Goal: Transaction & Acquisition: Purchase product/service

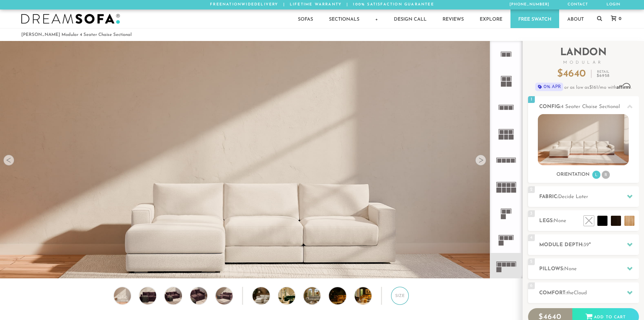
click at [405, 301] on div "Size" at bounding box center [400, 295] width 18 height 18
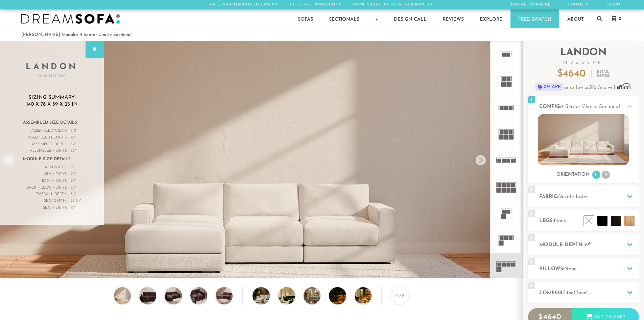
click at [508, 265] on rect at bounding box center [508, 264] width 4 height 4
click at [605, 177] on li "R" at bounding box center [606, 174] width 8 height 8
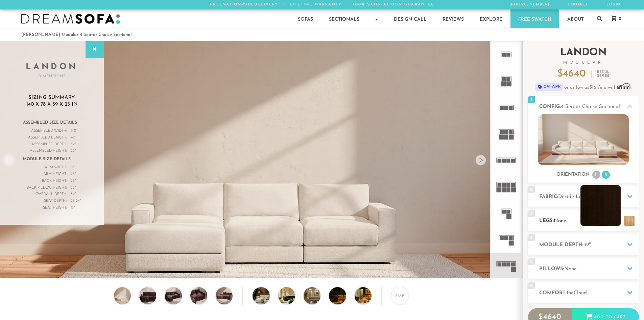
click at [614, 221] on li at bounding box center [601, 205] width 41 height 41
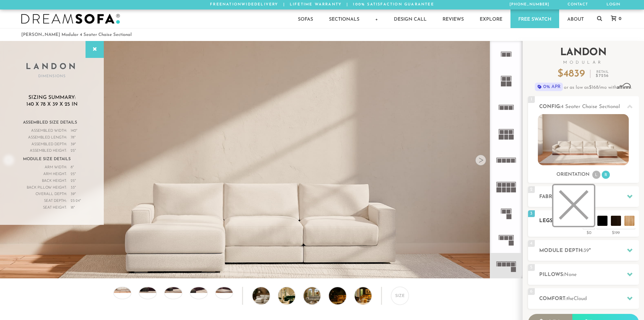
click at [588, 221] on li at bounding box center [573, 205] width 41 height 41
click at [82, 49] on div "Landon Dimensions" at bounding box center [52, 60] width 104 height 38
click at [90, 51] on div at bounding box center [95, 49] width 18 height 17
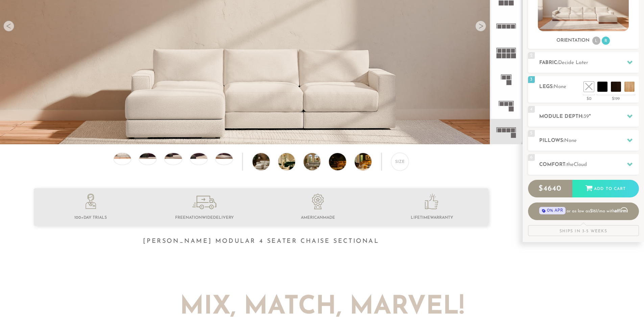
scroll to position [135, 0]
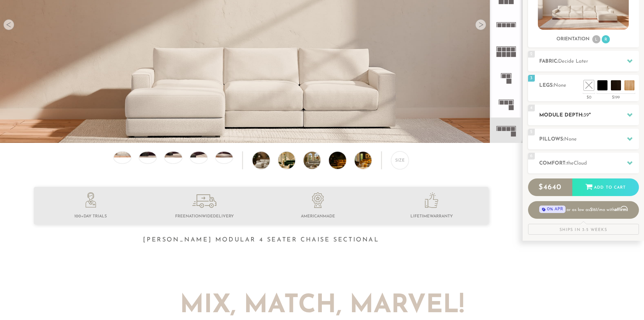
click at [622, 118] on h2 "Module Depth: 39 "" at bounding box center [589, 115] width 100 height 8
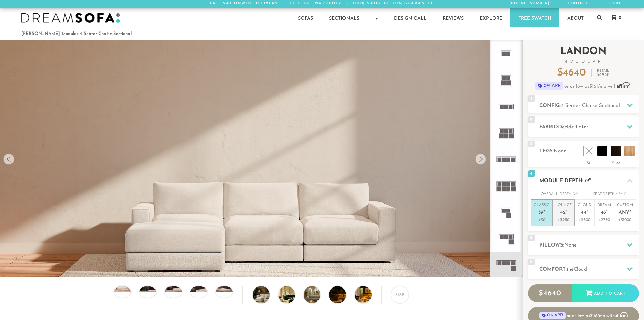
scroll to position [0, 0]
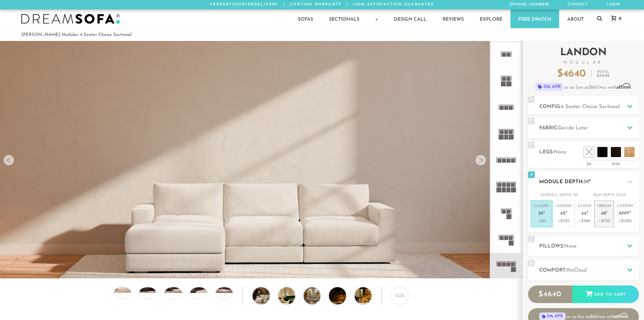
click at [602, 217] on p "Dream 48 "" at bounding box center [604, 210] width 14 height 15
click at [545, 214] on p "Classic 39 "" at bounding box center [542, 210] width 16 height 15
click at [599, 217] on p "Dream 48 "" at bounding box center [604, 210] width 14 height 15
click at [547, 216] on p "Classic 39 "" at bounding box center [542, 210] width 16 height 15
click at [600, 220] on p "+$750" at bounding box center [604, 221] width 14 height 6
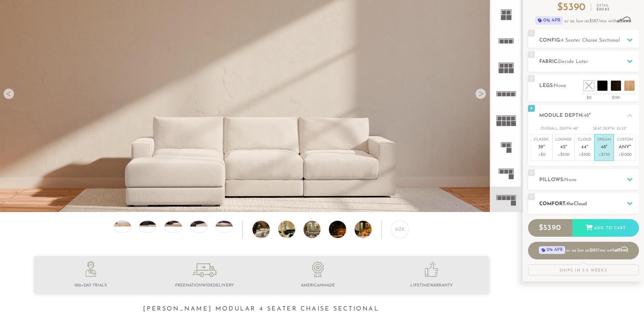
scroll to position [68, 0]
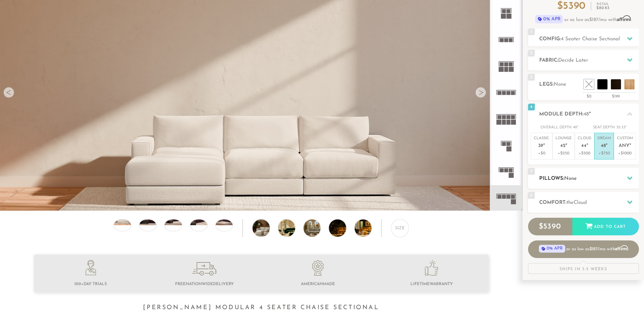
click at [605, 180] on h2 "Pillows: None" at bounding box center [589, 178] width 100 height 8
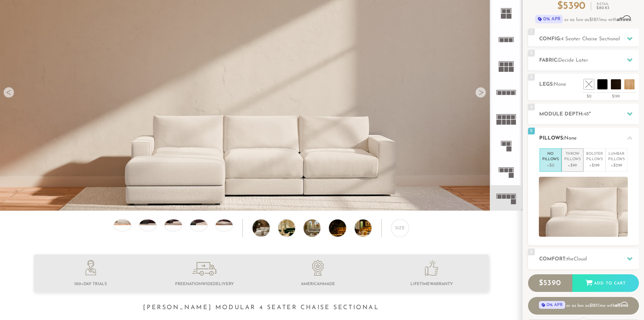
click at [574, 160] on p "Throw Pillows" at bounding box center [572, 156] width 17 height 11
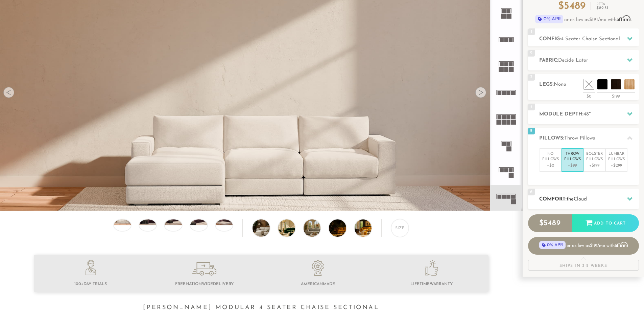
click at [596, 190] on div "6 Comfort: the Cloud soft" at bounding box center [583, 198] width 111 height 21
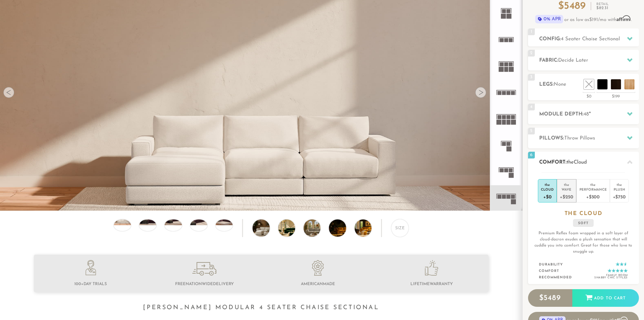
click at [567, 191] on div "Wave" at bounding box center [566, 189] width 13 height 5
click at [590, 192] on div "+$500" at bounding box center [592, 196] width 27 height 10
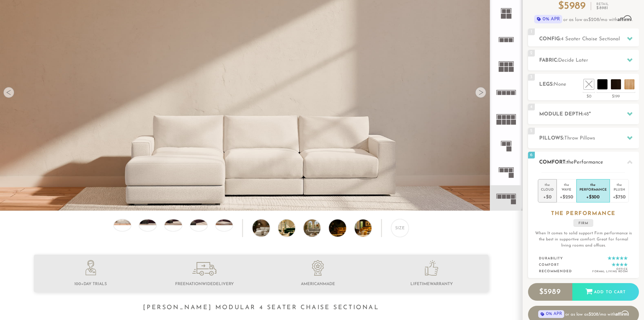
click at [551, 191] on div "Cloud" at bounding box center [547, 189] width 13 height 5
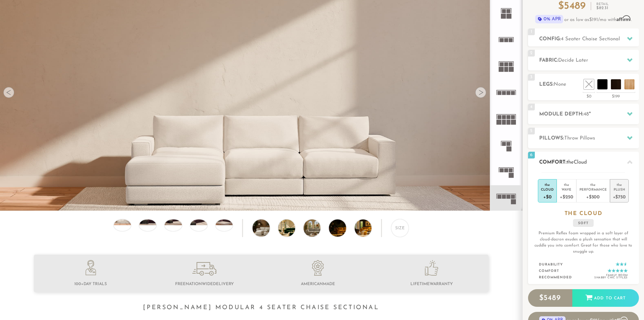
click at [619, 192] on div "+$750" at bounding box center [619, 196] width 13 height 10
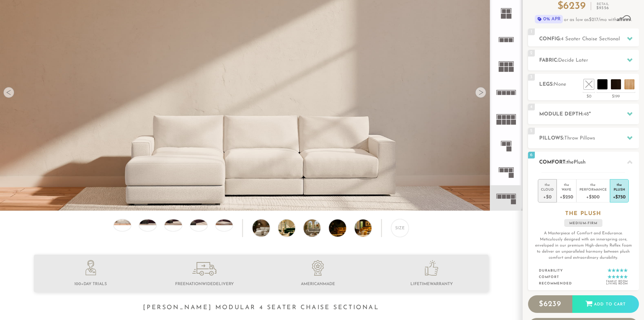
click at [548, 193] on div "+$0" at bounding box center [547, 196] width 13 height 10
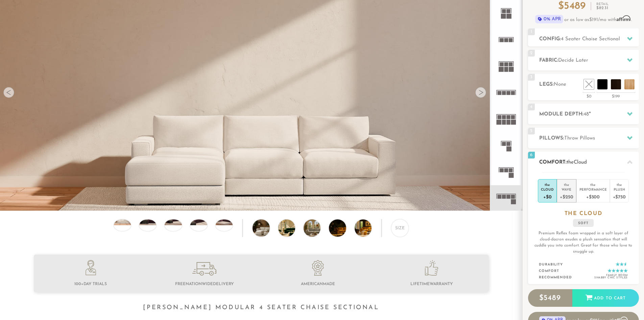
click at [566, 190] on div "Wave" at bounding box center [566, 189] width 13 height 5
click at [613, 188] on div "Plush" at bounding box center [619, 189] width 13 height 5
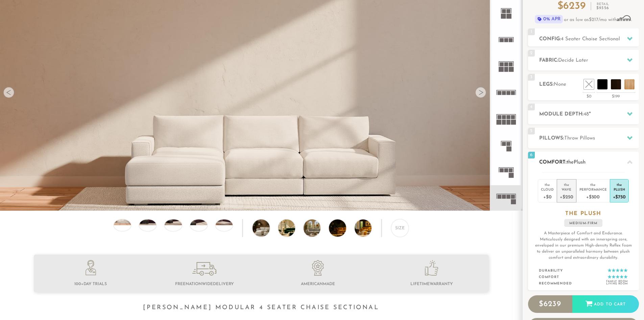
click at [569, 189] on div "Wave" at bounding box center [566, 189] width 13 height 5
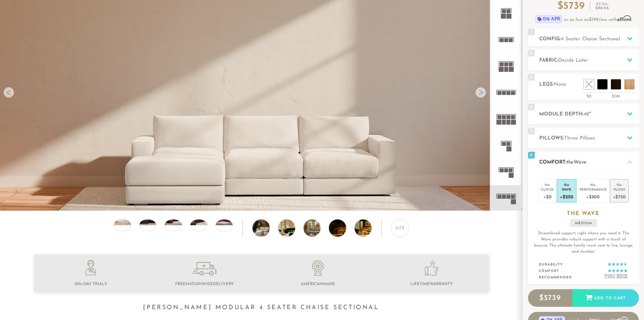
click at [613, 191] on div "Plush" at bounding box center [619, 189] width 13 height 5
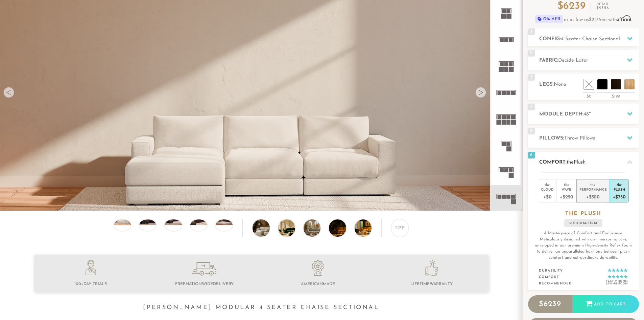
click at [600, 191] on div "Performance" at bounding box center [592, 189] width 27 height 5
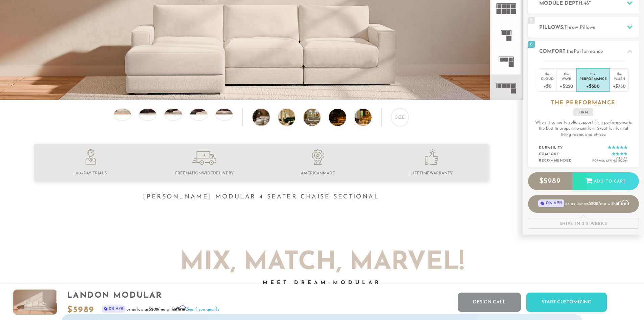
scroll to position [0, 0]
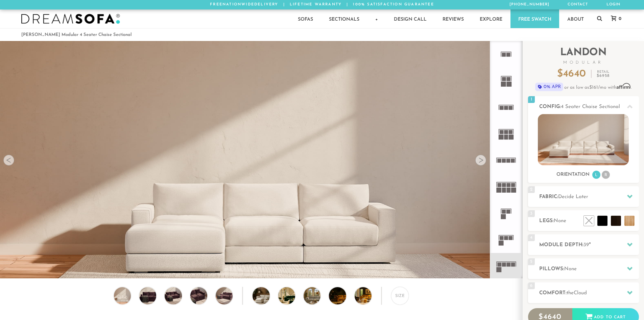
scroll to position [5, 5]
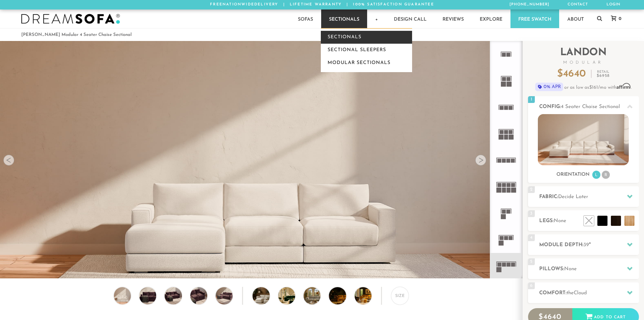
click at [345, 36] on link "Sectionals" at bounding box center [366, 37] width 91 height 13
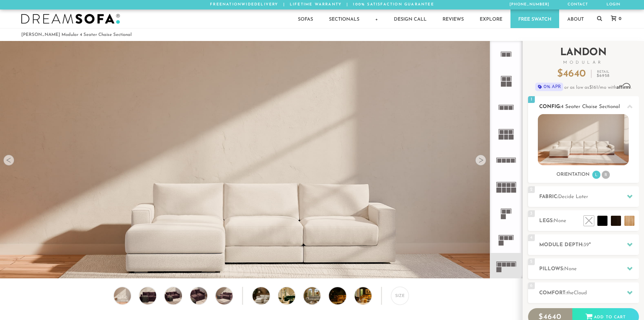
click at [605, 173] on li "R" at bounding box center [606, 174] width 8 height 8
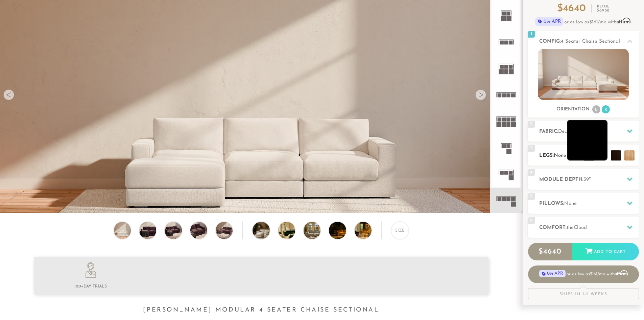
scroll to position [68, 0]
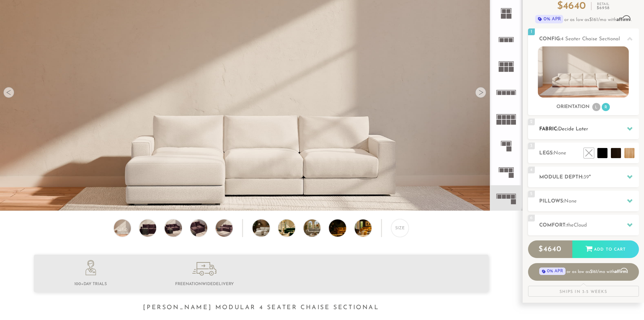
click at [617, 131] on h2 "Fabric: Decide Later" at bounding box center [589, 129] width 100 height 8
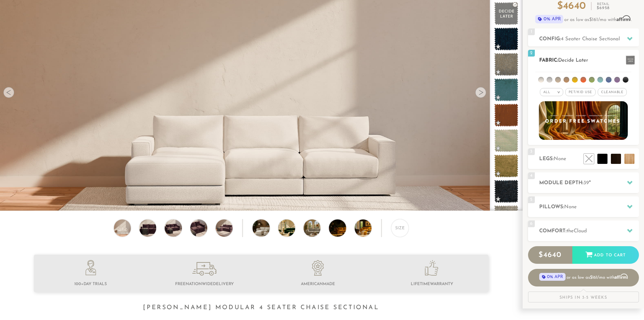
click at [565, 76] on ul at bounding box center [583, 78] width 96 height 13
click at [567, 79] on li at bounding box center [567, 80] width 6 height 6
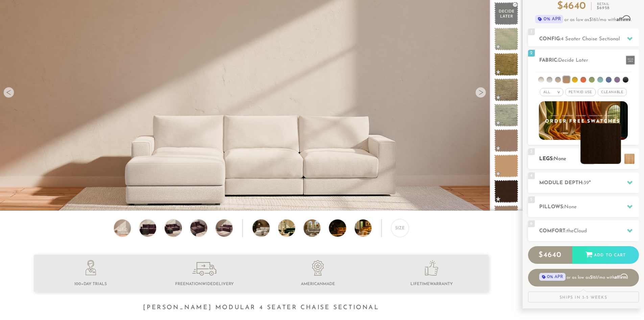
click at [613, 160] on li at bounding box center [601, 143] width 41 height 41
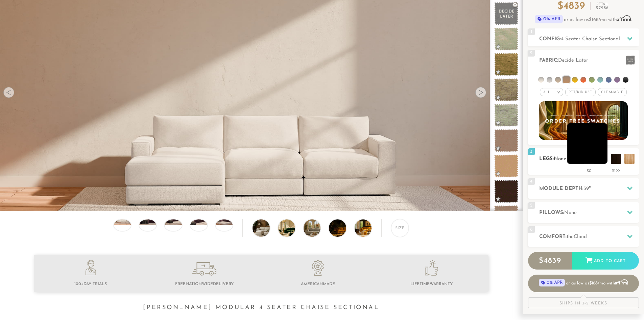
click at [601, 159] on li at bounding box center [587, 143] width 41 height 41
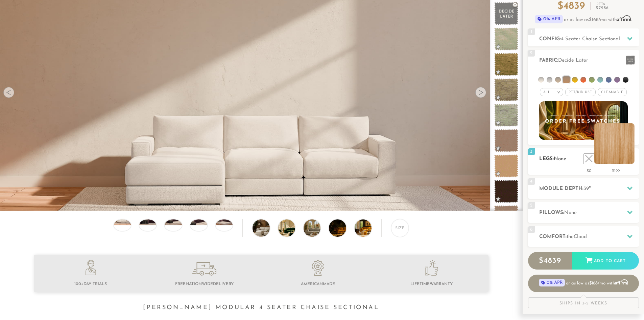
click at [628, 163] on li at bounding box center [614, 143] width 41 height 41
click at [119, 229] on div at bounding box center [123, 225] width 18 height 12
click at [150, 228] on div at bounding box center [148, 225] width 18 height 12
click at [127, 227] on div at bounding box center [123, 225] width 18 height 12
click at [127, 225] on img at bounding box center [122, 218] width 20 height 11
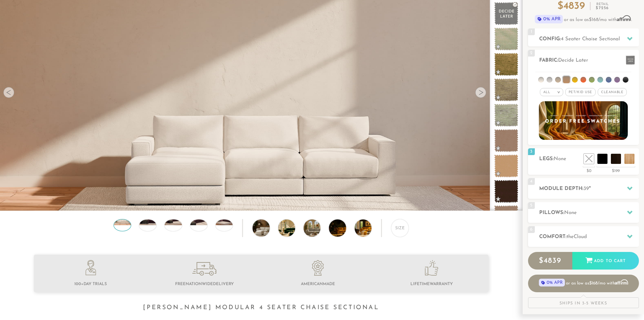
drag, startPoint x: 127, startPoint y: 227, endPoint x: 174, endPoint y: 225, distance: 46.7
click at [127, 225] on img at bounding box center [122, 218] width 20 height 11
click at [176, 225] on img at bounding box center [173, 218] width 20 height 11
click at [199, 225] on img at bounding box center [199, 218] width 20 height 11
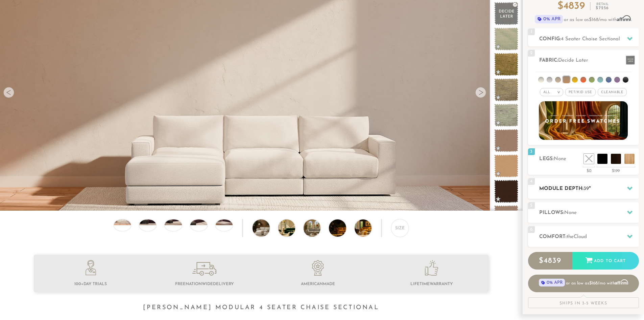
click at [633, 189] on div at bounding box center [630, 188] width 14 height 14
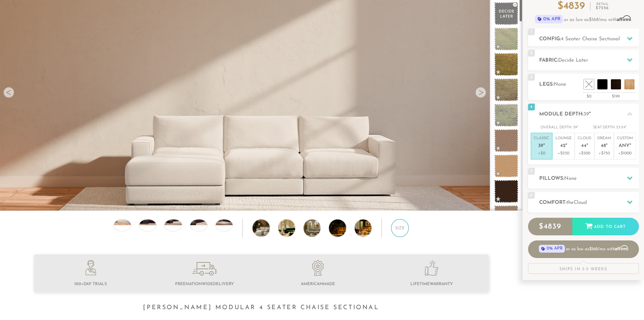
click at [396, 230] on div "Size" at bounding box center [400, 228] width 18 height 18
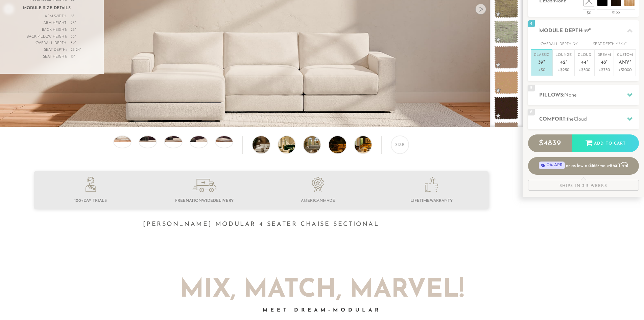
scroll to position [0, 0]
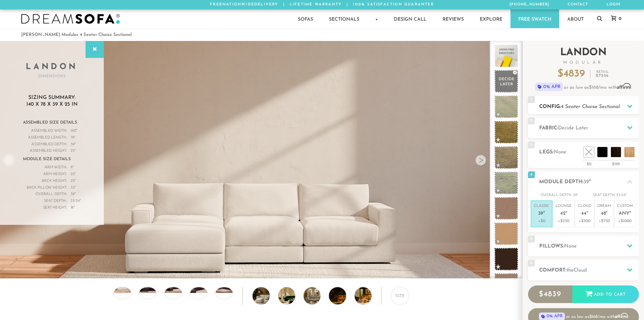
click at [628, 109] on div at bounding box center [630, 106] width 14 height 14
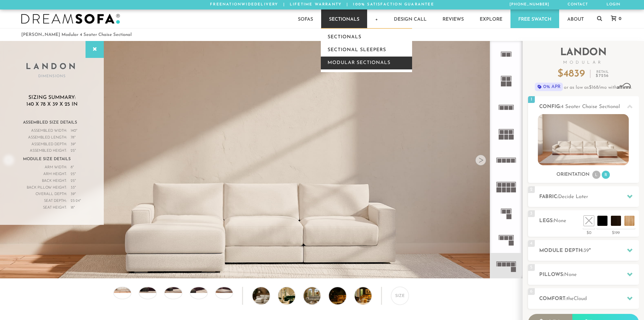
click at [347, 69] on link "Modular Sectionals" at bounding box center [366, 62] width 91 height 13
